Goal: Transaction & Acquisition: Book appointment/travel/reservation

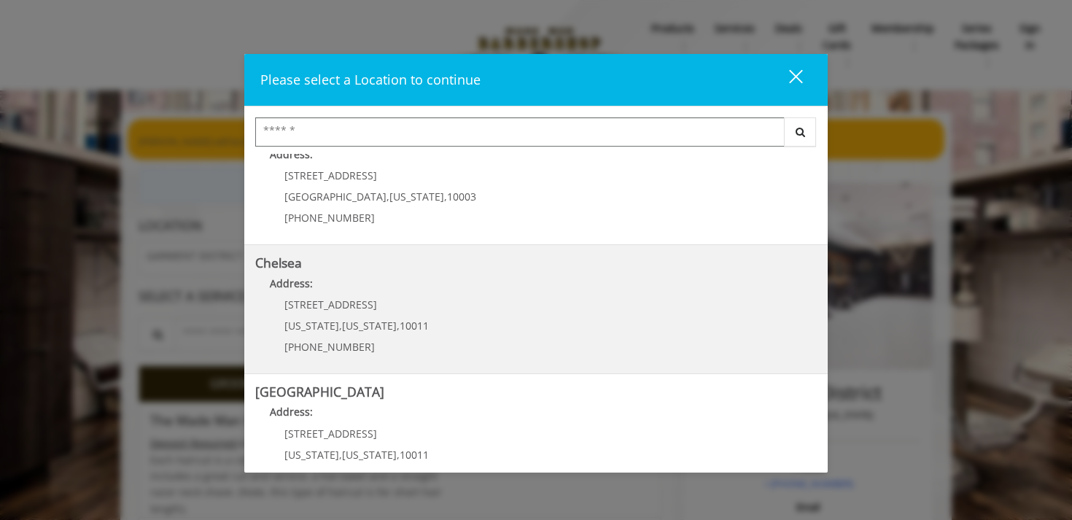
scroll to position [36, 0]
drag, startPoint x: 391, startPoint y: 390, endPoint x: 393, endPoint y: 363, distance: 27.0
click at [393, 363] on div "[GEOGRAPHIC_DATA] Address: [STREET_ADDRESS][US_STATE] (212) 598-1840 [GEOGRAPHI…" at bounding box center [535, 310] width 583 height 312
click at [365, 330] on span "[US_STATE]" at bounding box center [369, 326] width 55 height 14
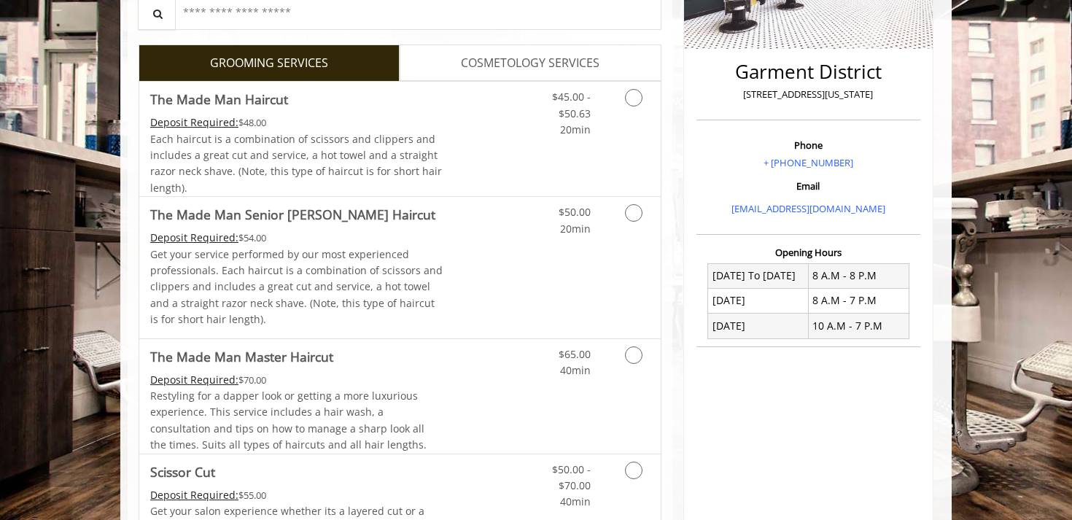
scroll to position [326, 0]
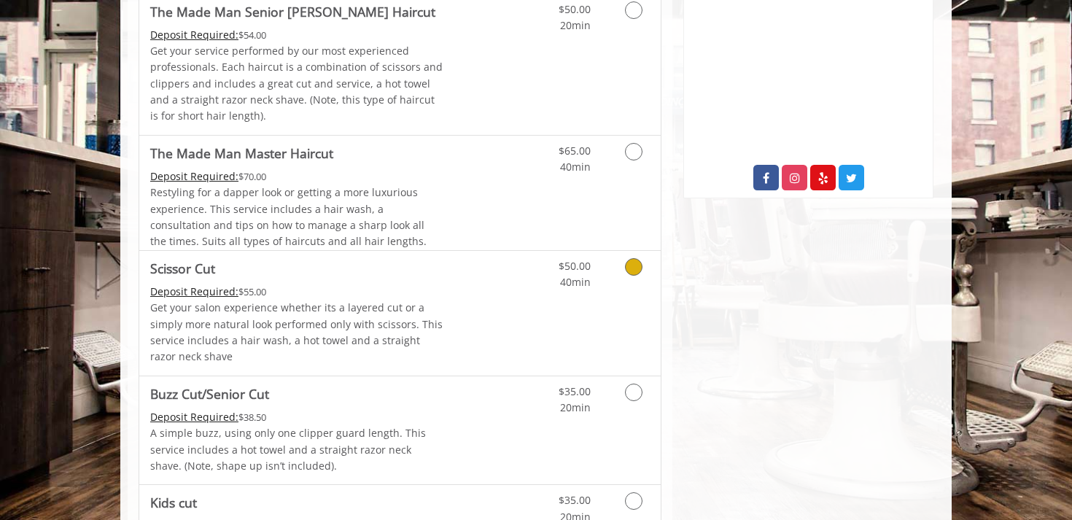
click at [434, 321] on p "Get your salon experience whether its a layered cut or a simply more natural lo…" at bounding box center [296, 333] width 293 height 66
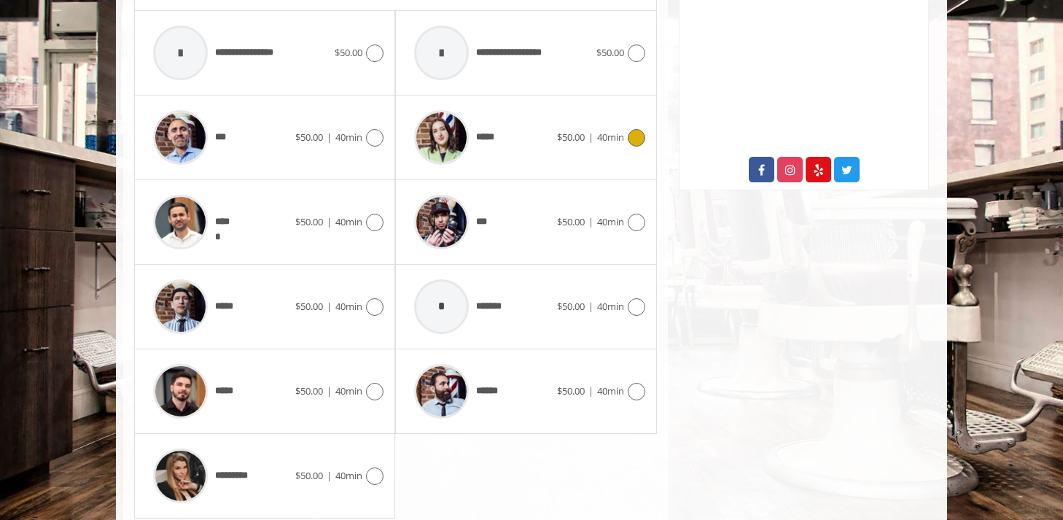
click at [582, 114] on div "***** $50.00 | 40min" at bounding box center [526, 137] width 238 height 69
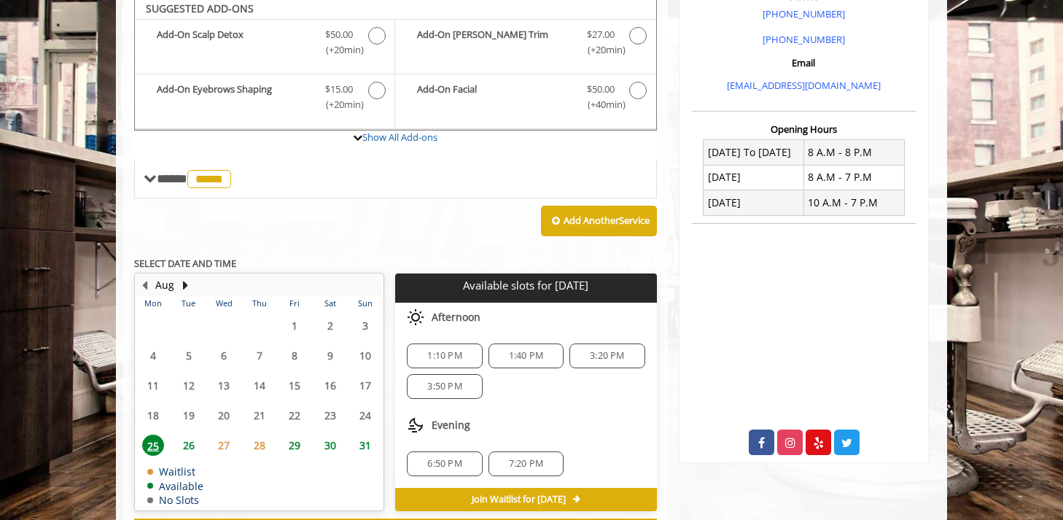
scroll to position [444, 0]
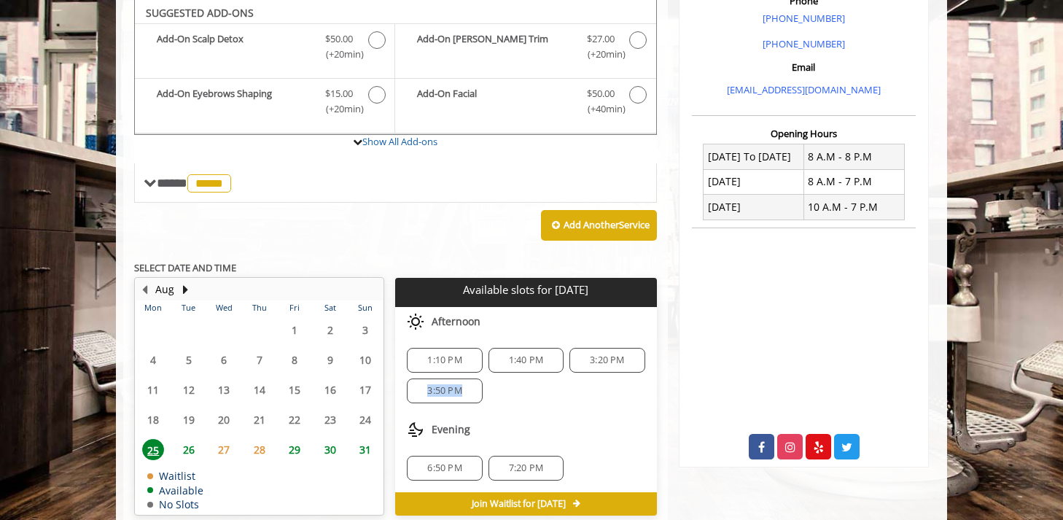
drag, startPoint x: 496, startPoint y: 393, endPoint x: 415, endPoint y: 393, distance: 80.9
click at [415, 393] on div "1:10 PM 1:40 PM 3:20 PM 3:50 PM" at bounding box center [525, 375] width 261 height 79
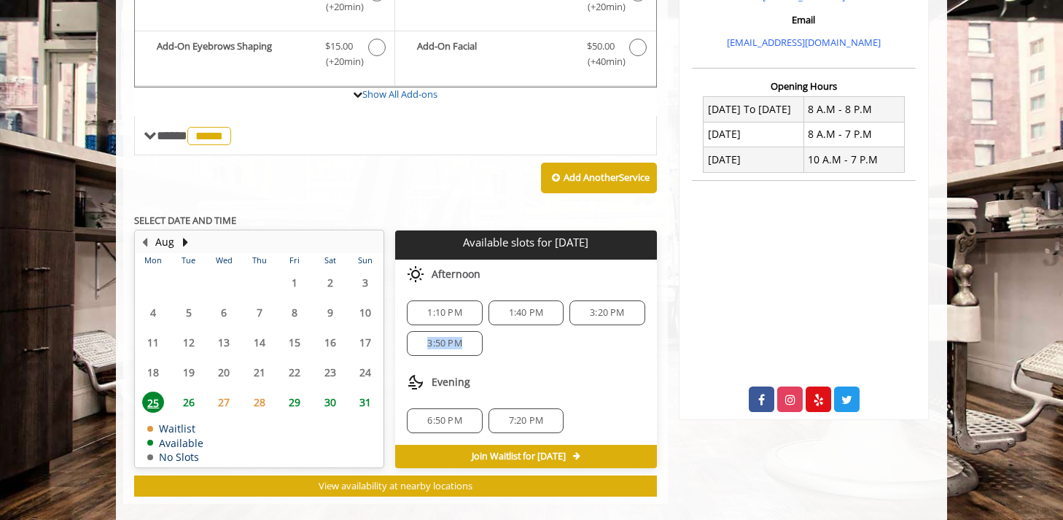
scroll to position [511, 0]
